Goal: Obtain resource: Obtain resource

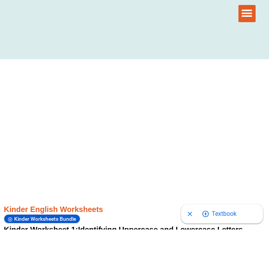
scroll to position [308, 0]
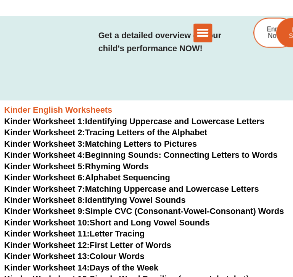
scroll to position [175, 0]
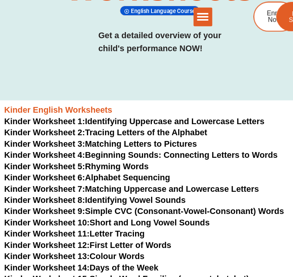
click at [91, 160] on link "Kinder Worksheet 6: Alphabet Sequencing" at bounding box center [80, 162] width 152 height 8
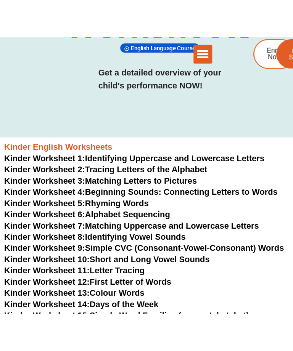
scroll to position [153, 0]
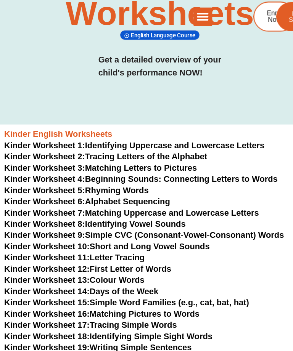
click at [170, 204] on link "Kinder Worksheet 8: Identifying Vowel Sounds" at bounding box center [87, 205] width 166 height 8
click at [98, 216] on link "Kinder Worksheet 9: Simple CVC (Consonant-Vowel-Consonant) Words" at bounding box center [132, 215] width 256 height 8
click at [135, 225] on link "Kinder Worksheet 10: Short and Long Vowel Sounds" at bounding box center [98, 226] width 188 height 8
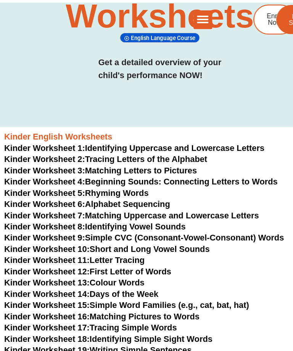
scroll to position [150, 0]
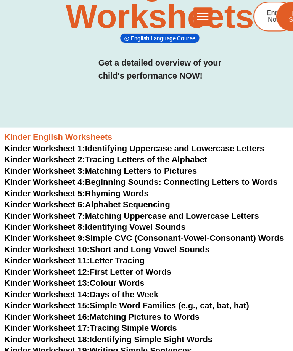
click at [92, 239] on link "Kinder Worksheet 11: Letter Tracing" at bounding box center [68, 239] width 129 height 8
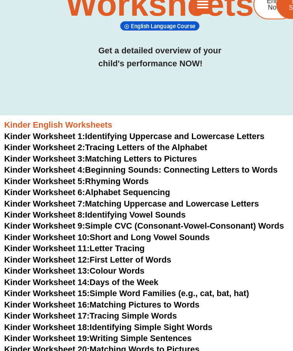
scroll to position [154, 0]
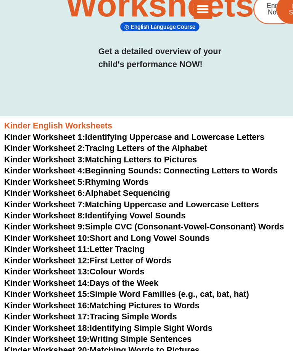
click at [87, 252] on link "Kinder Worksheet 13: Colour Words" at bounding box center [68, 256] width 129 height 8
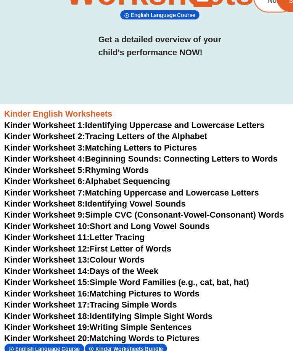
scroll to position [169, 0]
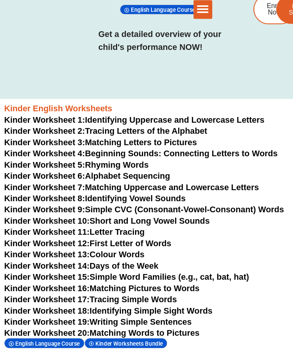
click at [99, 257] on link "Kinder Worksheet 15: Simple Word Families (e.g., cat, bat, hat)" at bounding box center [116, 261] width 224 height 8
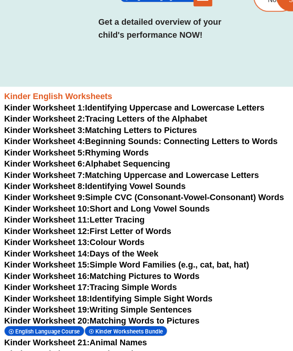
click at [101, 267] on link "Kinder Worksheet 16: Matching Pictures to Words" at bounding box center [93, 271] width 179 height 8
click at [92, 246] on link "Kinder Worksheet 14: Days of the Week" at bounding box center [75, 250] width 142 height 8
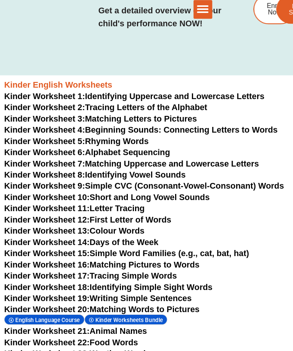
click at [97, 276] on link "Kinder Worksheet 19: Writing Simple Sentences" at bounding box center [90, 280] width 172 height 8
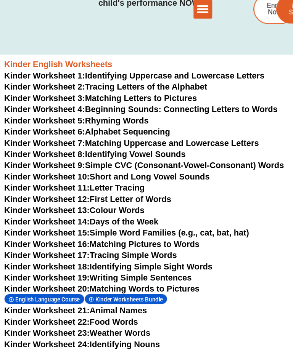
scroll to position [210, 0]
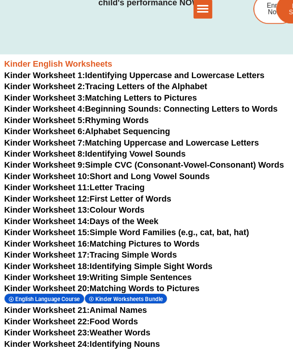
click at [104, 267] on link "Kinder Worksheet 20: Matching Words to Pictures" at bounding box center [93, 271] width 179 height 8
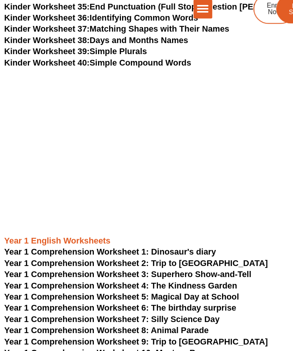
scroll to position [633, 0]
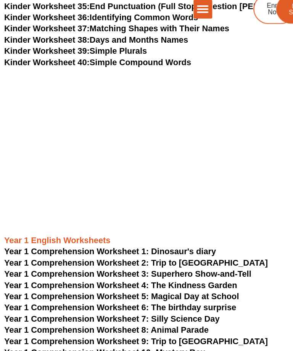
click at [143, 233] on span "Year 1 Comprehension Worksheet 1: Dinosaur's diary" at bounding box center [101, 237] width 194 height 8
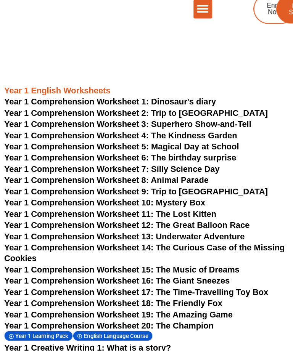
scroll to position [771, 0]
click at [147, 158] on span "Year 1 Comprehension Worksheet 7: Silly Science Day" at bounding box center [103, 162] width 198 height 8
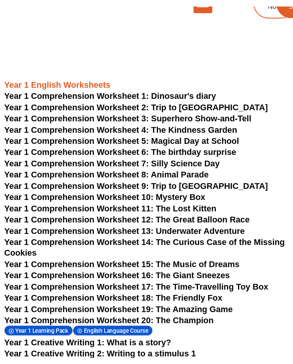
scroll to position [771, 0]
